Goal: Use online tool/utility: Utilize a website feature to perform a specific function

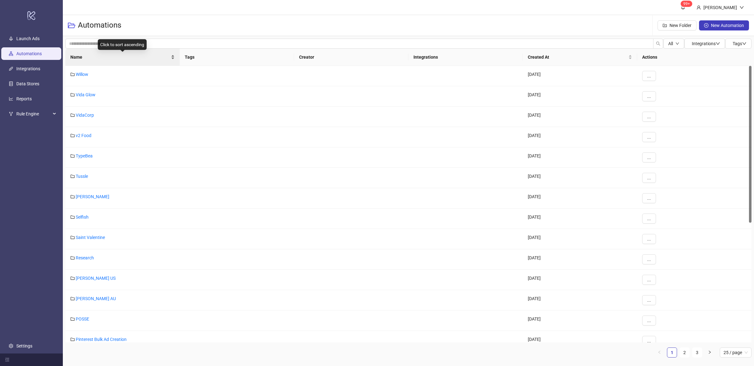
click at [171, 59] on div "Name" at bounding box center [122, 57] width 104 height 7
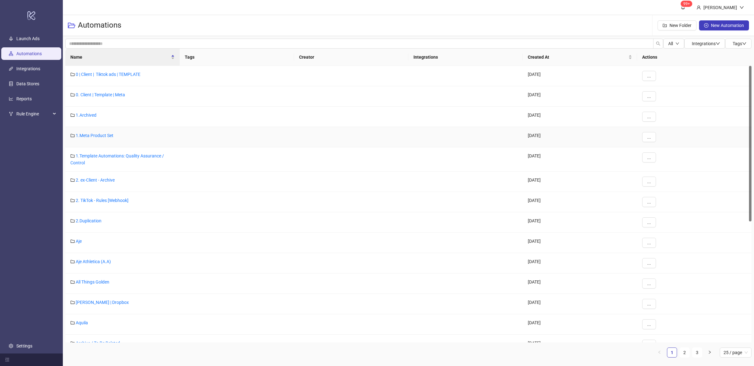
scroll to position [224, 0]
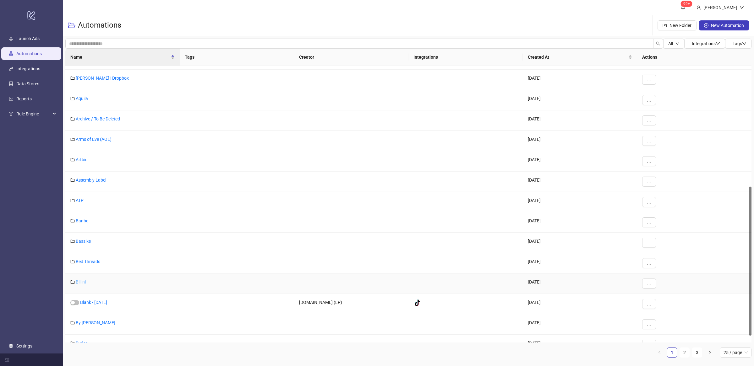
click at [78, 284] on link "Billini" at bounding box center [81, 282] width 10 height 5
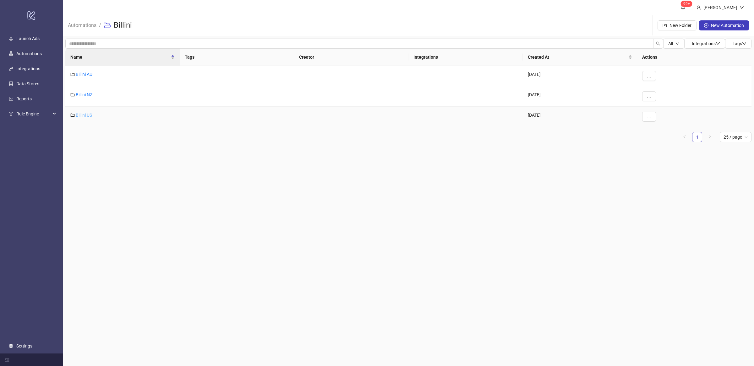
click at [86, 117] on link "Billini US" at bounding box center [84, 115] width 16 height 5
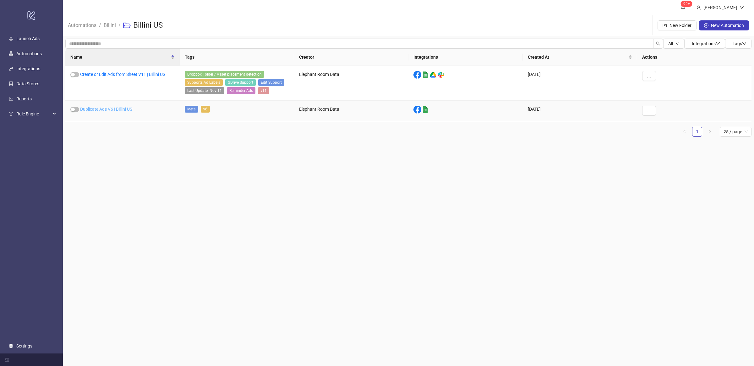
click at [127, 110] on link "Duplicate Ads V6 | Billini US" at bounding box center [106, 109] width 52 height 5
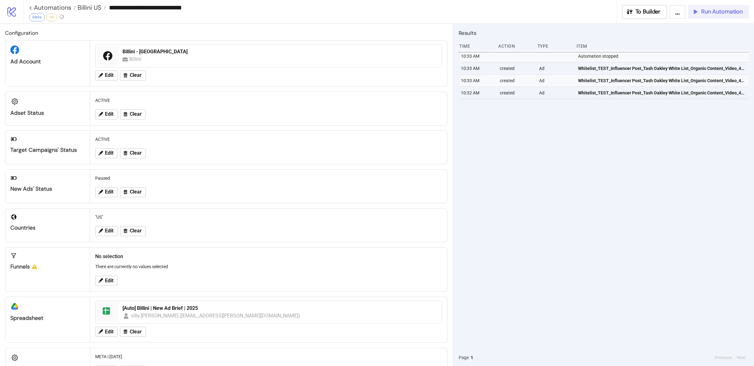
click at [719, 11] on span "Run Automation" at bounding box center [721, 11] width 41 height 7
